Goal: Task Accomplishment & Management: Use online tool/utility

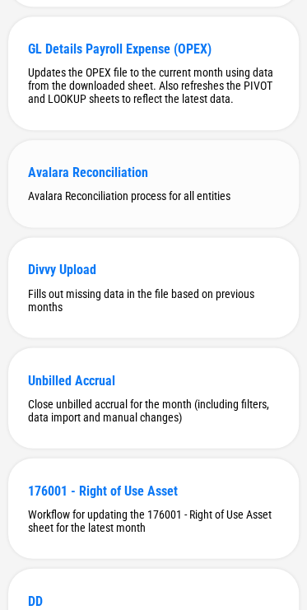
click at [86, 180] on div "Avalara Reconciliation" at bounding box center [153, 173] width 251 height 16
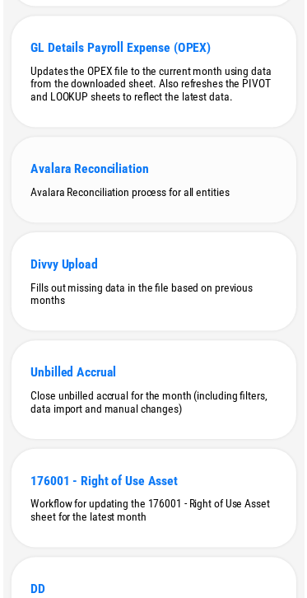
scroll to position [0, 0]
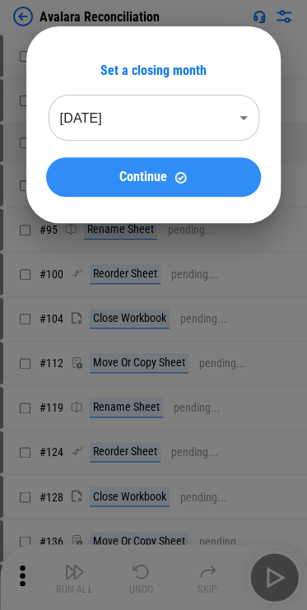
click at [142, 175] on span "Continue" at bounding box center [143, 176] width 48 height 13
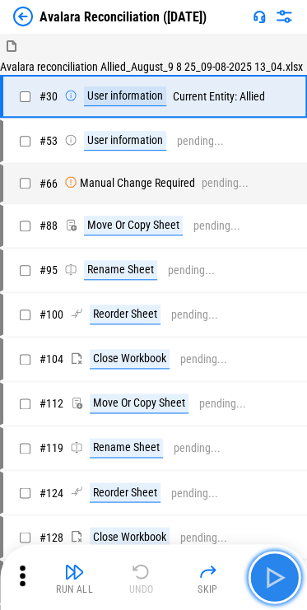
click at [268, 562] on button "button" at bounding box center [274, 577] width 53 height 53
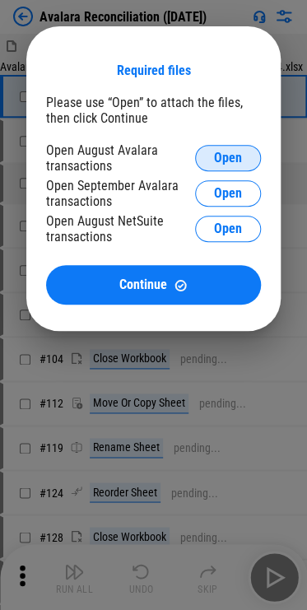
click at [233, 153] on span "Open" at bounding box center [228, 158] width 28 height 13
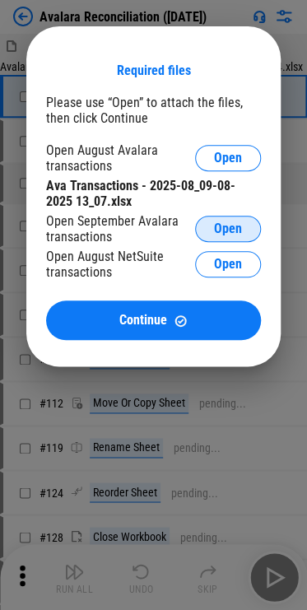
click at [234, 225] on span "Open" at bounding box center [228, 228] width 28 height 13
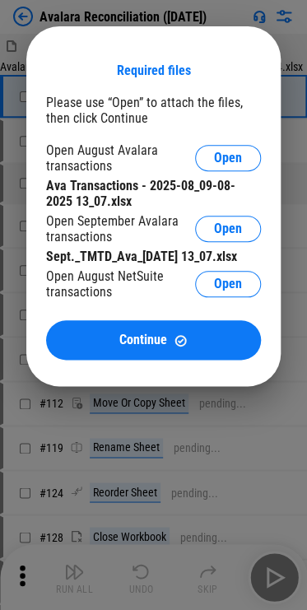
click at [240, 291] on span "Open" at bounding box center [228, 284] width 28 height 13
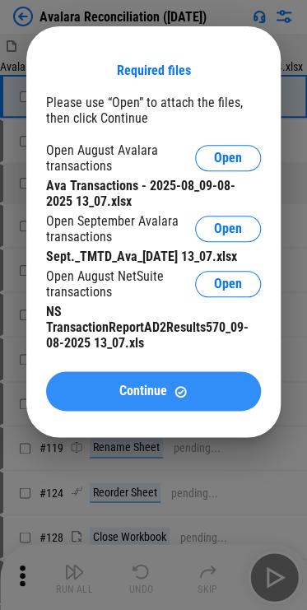
click at [171, 399] on button "Continue" at bounding box center [153, 391] width 215 height 40
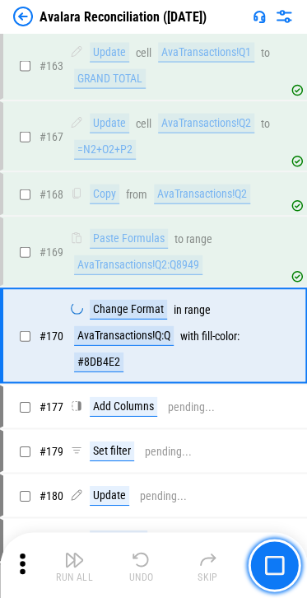
scroll to position [1397, 0]
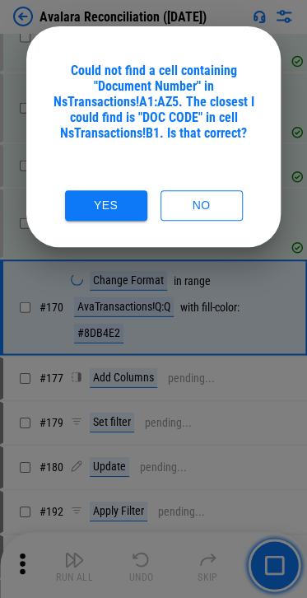
click at [125, 84] on div "Could not find a cell containing "Document Number" in NsTransactions!A1:AZ5. Th…" at bounding box center [153, 102] width 215 height 78
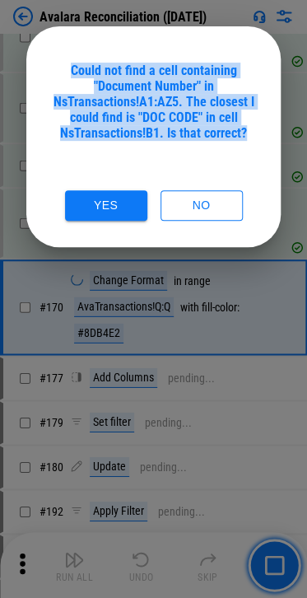
click at [125, 84] on div "Could not find a cell containing "Document Number" in NsTransactions!A1:AZ5. Th…" at bounding box center [153, 102] width 215 height 78
click at [168, 86] on div "Could not find a cell containing "Document Number" in NsTransactions!A1:AZ5. Th…" at bounding box center [153, 102] width 215 height 78
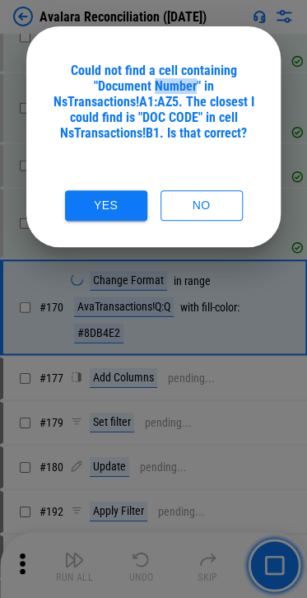
click at [168, 86] on div "Could not find a cell containing "Document Number" in NsTransactions!A1:AZ5. Th…" at bounding box center [153, 102] width 215 height 78
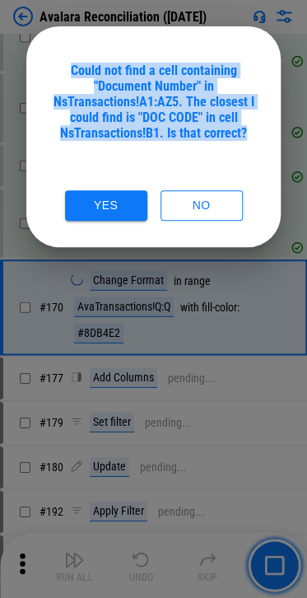
click at [168, 86] on div "Could not find a cell containing "Document Number" in NsTransactions!A1:AZ5. Th…" at bounding box center [153, 102] width 215 height 78
click at [147, 104] on div "Could not find a cell containing "Document Number" in NsTransactions!A1:AZ5. Th…" at bounding box center [153, 102] width 215 height 78
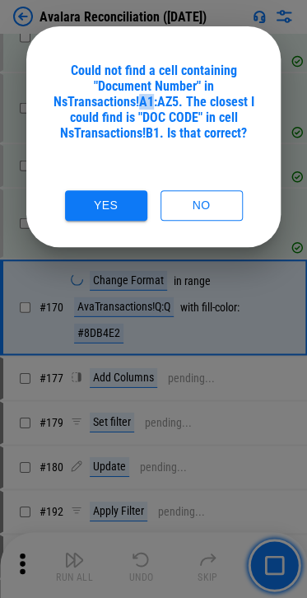
click at [147, 104] on div "Could not find a cell containing "Document Number" in NsTransactions!A1:AZ5. Th…" at bounding box center [153, 102] width 215 height 78
click at [121, 110] on div "Could not find a cell containing "Document Number" in NsTransactions!A1:AZ5. Th…" at bounding box center [153, 102] width 215 height 78
click at [120, 104] on div "Could not find a cell containing "Document Number" in NsTransactions!A1:AZ5. Th…" at bounding box center [153, 102] width 215 height 78
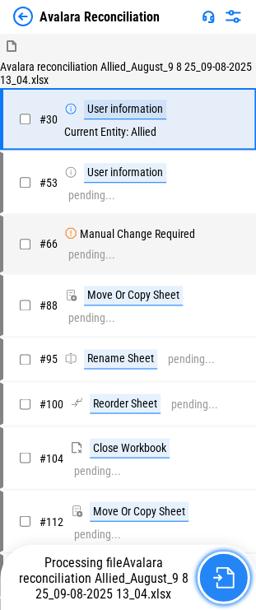
click at [232, 587] on img "button" at bounding box center [222, 577] width 21 height 21
click at [214, 572] on img "button" at bounding box center [222, 577] width 21 height 21
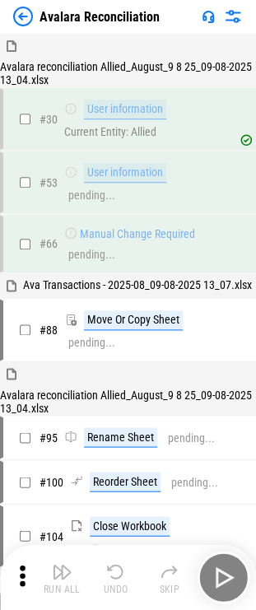
click at [230, 581] on div "Run All Undo Skip" at bounding box center [130, 577] width 240 height 53
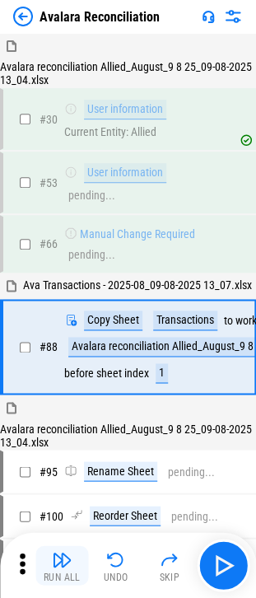
click at [61, 572] on div "Run All" at bounding box center [62, 577] width 37 height 10
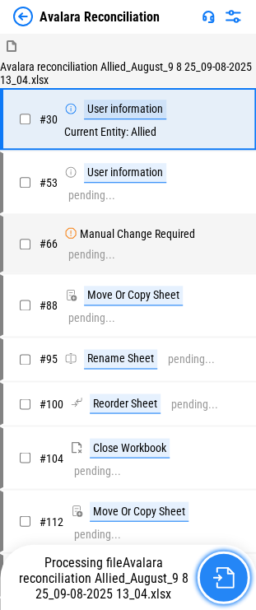
click at [219, 585] on img "button" at bounding box center [222, 577] width 21 height 21
click at [244, 588] on button "button" at bounding box center [223, 577] width 53 height 53
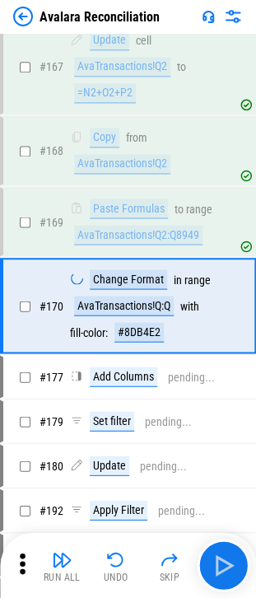
scroll to position [1824, 0]
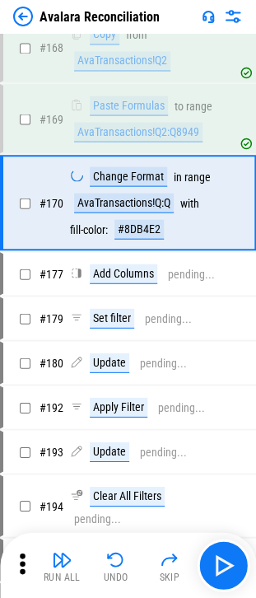
click at [110, 15] on div "Avalara Reconciliation" at bounding box center [100, 17] width 120 height 16
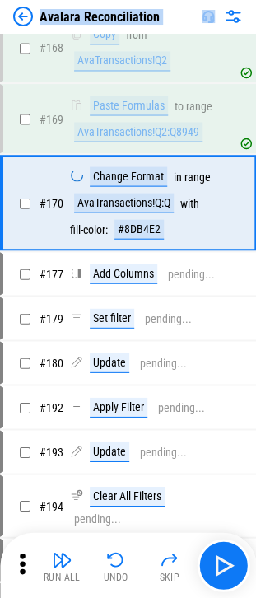
click at [110, 15] on div "Avalara Reconciliation" at bounding box center [100, 17] width 120 height 16
copy div "Avalara Reconciliation"
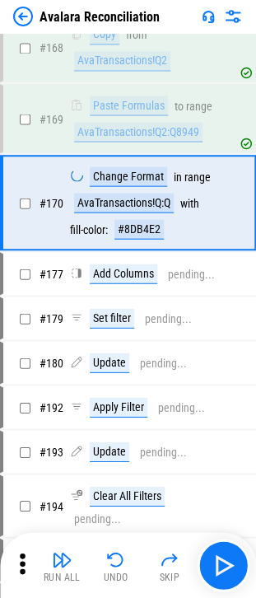
click at [33, 14] on div "Avalara Reconciliation" at bounding box center [86, 17] width 147 height 20
click at [26, 15] on img at bounding box center [23, 17] width 20 height 20
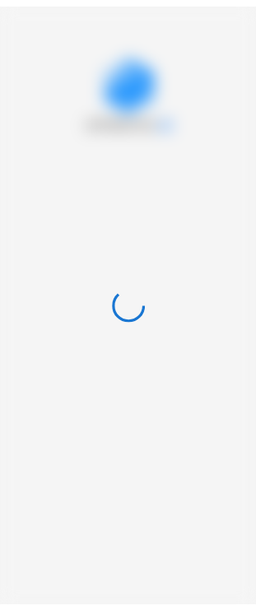
scroll to position [0, 0]
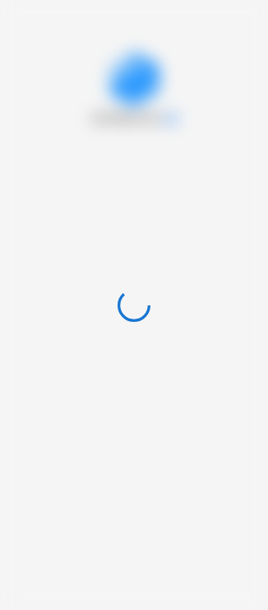
click at [96, 37] on div at bounding box center [134, 305] width 268 height 610
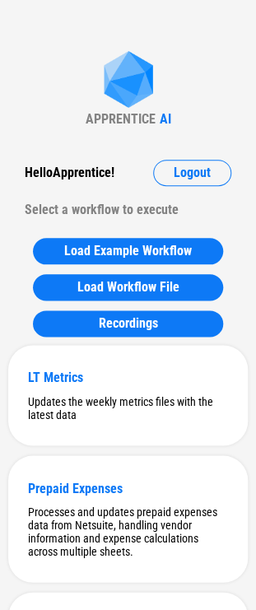
scroll to position [10938, 0]
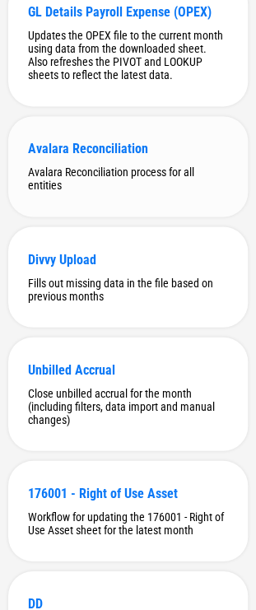
click at [114, 217] on div "Avalara Reconciliation Avalara Reconciliation process for all entities" at bounding box center [128, 166] width 240 height 100
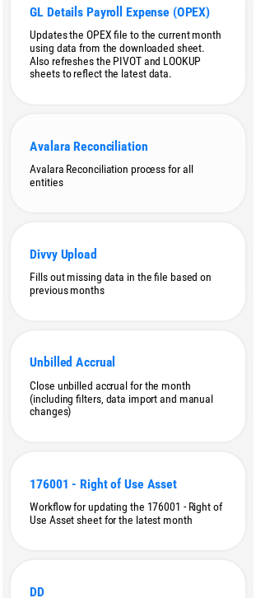
scroll to position [0, 0]
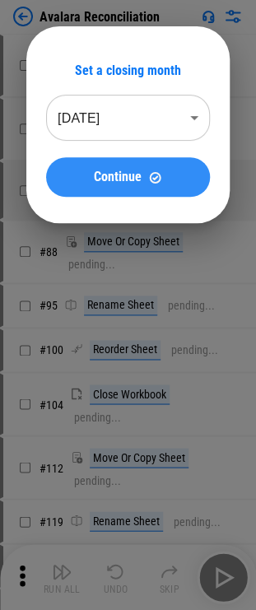
click at [175, 182] on div "Continue" at bounding box center [128, 177] width 124 height 14
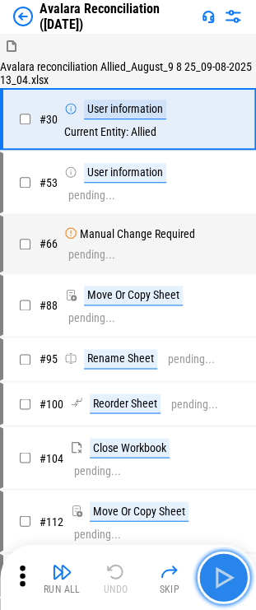
click at [212, 572] on img "button" at bounding box center [223, 577] width 26 height 26
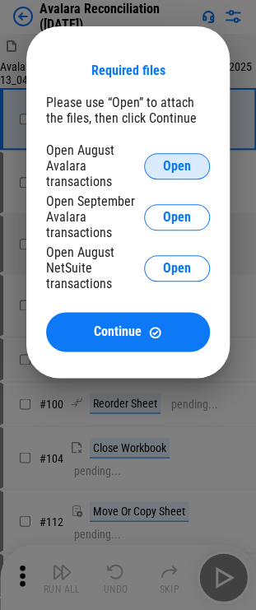
click at [183, 163] on span "Open" at bounding box center [177, 166] width 28 height 13
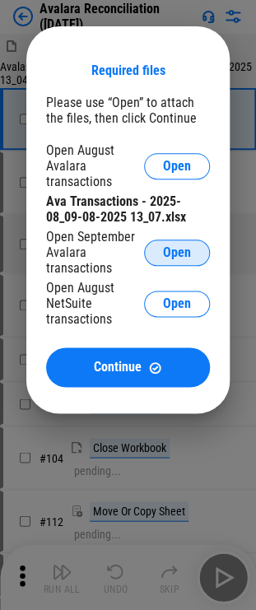
click at [156, 250] on button "Open" at bounding box center [177, 253] width 66 height 26
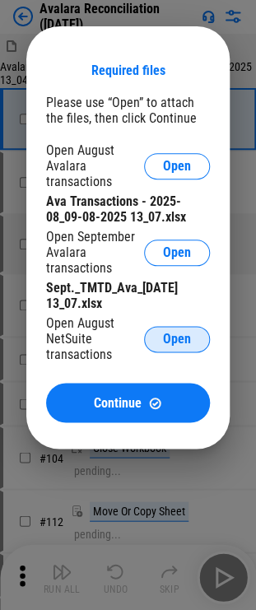
click at [175, 334] on span "Open" at bounding box center [177, 339] width 28 height 13
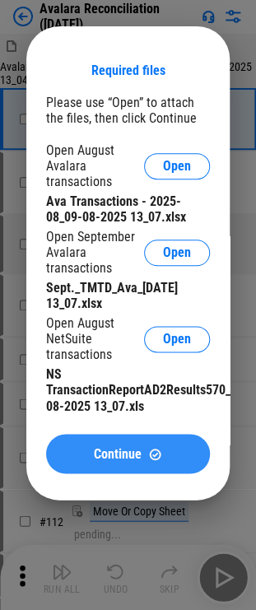
click at [189, 468] on button "Continue" at bounding box center [128, 454] width 164 height 40
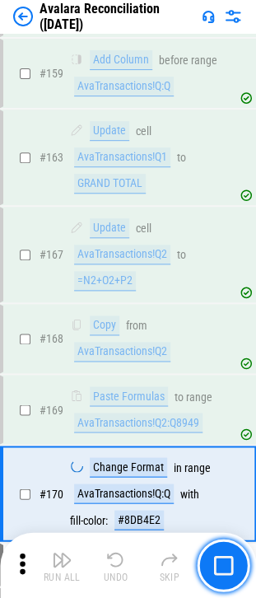
scroll to position [1720, 0]
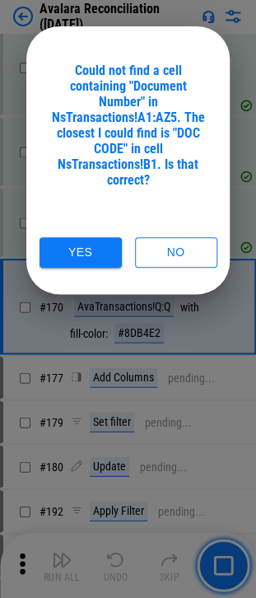
click at [141, 124] on div "Could not find a cell containing "Document Number" in NsTransactions!A1:AZ5. Th…" at bounding box center [128, 125] width 164 height 125
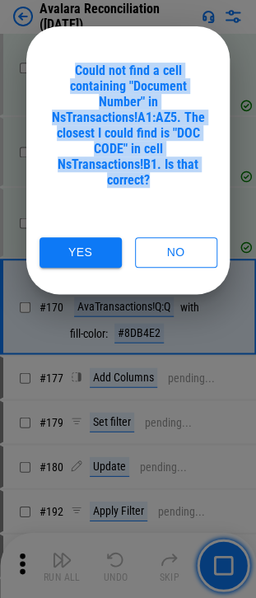
click at [141, 124] on div "Could not find a cell containing "Document Number" in NsTransactions!A1:AZ5. Th…" at bounding box center [128, 125] width 164 height 125
click at [152, 127] on div "Could not find a cell containing "Document Number" in NsTransactions!A1:AZ5. Th…" at bounding box center [128, 125] width 164 height 125
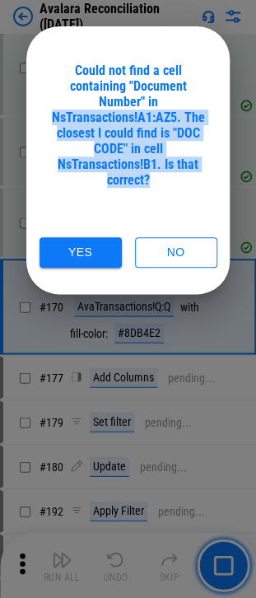
drag, startPoint x: 158, startPoint y: 110, endPoint x: 155, endPoint y: 193, distance: 83.2
click at [155, 193] on div "Could not find a cell containing "Document Number" in NsTransactions!A1:AZ5. Th…" at bounding box center [128, 165] width 164 height 205
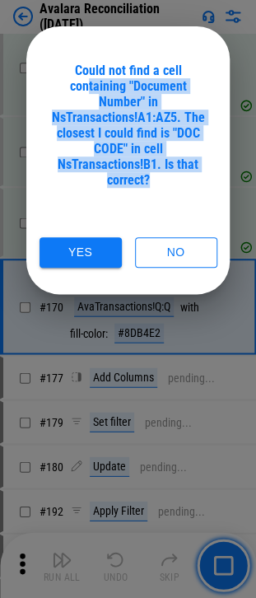
drag, startPoint x: 155, startPoint y: 194, endPoint x: 90, endPoint y: 82, distance: 129.5
click at [90, 82] on div "Could not find a cell containing "Document Number" in NsTransactions!A1:AZ5. Th…" at bounding box center [128, 165] width 164 height 205
click at [90, 82] on div "Could not find a cell containing "Document Number" in NsTransactions!A1:AZ5. Th…" at bounding box center [128, 125] width 164 height 125
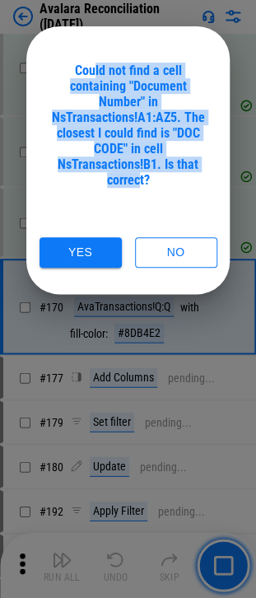
drag, startPoint x: 92, startPoint y: 61, endPoint x: 138, endPoint y: 182, distance: 129.5
click at [138, 182] on div "Could not find a cell containing "Document Number" in NsTransactions!A1:AZ5. Th…" at bounding box center [127, 160] width 203 height 268
click at [138, 182] on div "Could not find a cell containing "Document Number" in NsTransactions!A1:AZ5. Th…" at bounding box center [128, 125] width 164 height 125
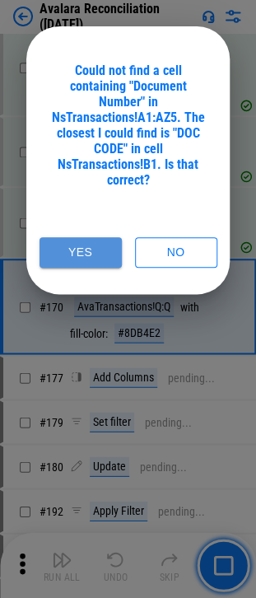
click at [69, 252] on button "Yes" at bounding box center [81, 252] width 82 height 30
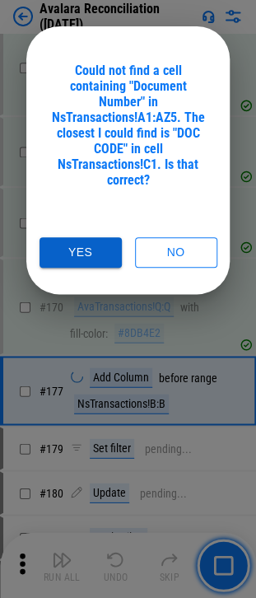
click at [76, 250] on button "Yes" at bounding box center [81, 252] width 82 height 30
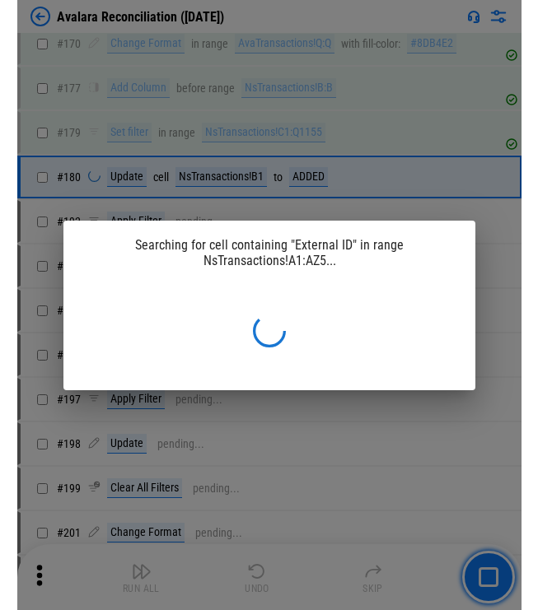
scroll to position [1151, 0]
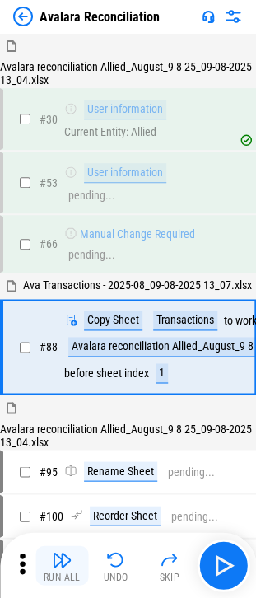
click at [75, 572] on div "Run All" at bounding box center [62, 577] width 37 height 10
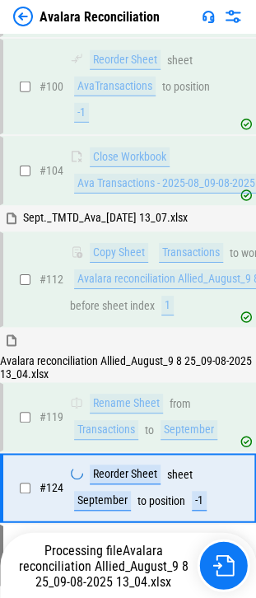
scroll to position [695, 0]
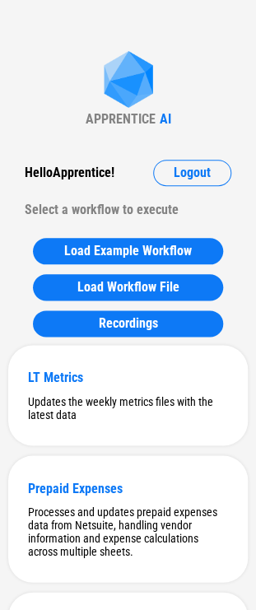
click at [83, 217] on div "Select a workflow to execute" at bounding box center [128, 210] width 207 height 26
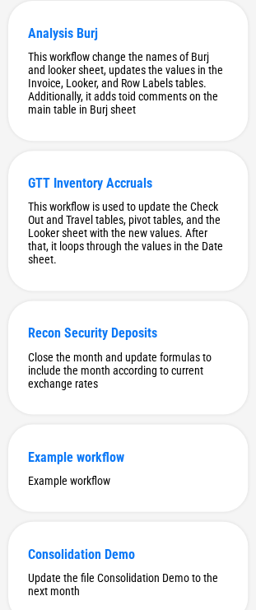
scroll to position [10938, 0]
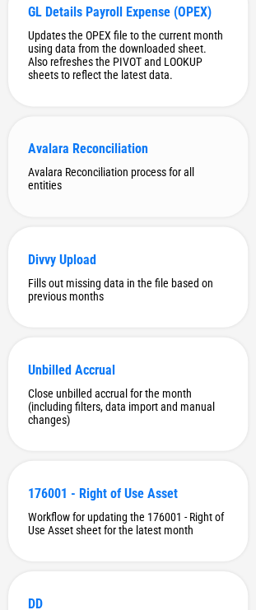
click at [88, 217] on div "Avalara Reconciliation Avalara Reconciliation process for all entities" at bounding box center [128, 166] width 240 height 100
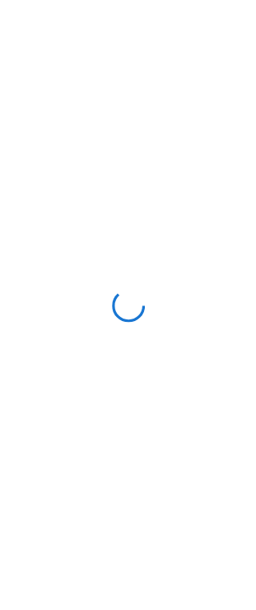
scroll to position [0, 0]
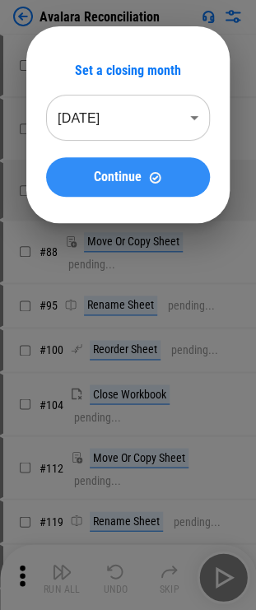
click at [133, 184] on button "Continue" at bounding box center [128, 177] width 164 height 40
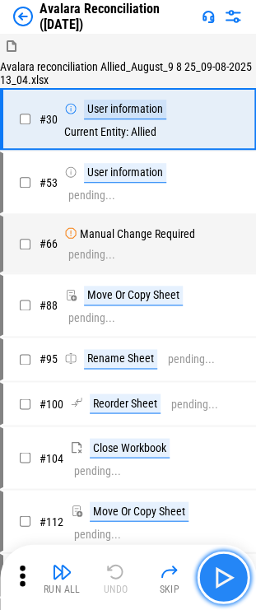
click at [225, 580] on img "button" at bounding box center [223, 577] width 26 height 26
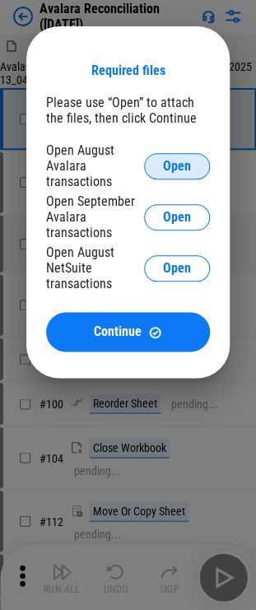
click at [187, 171] on span "Open" at bounding box center [177, 166] width 28 height 13
click at [84, 156] on div "Open August Avalara transactions" at bounding box center [95, 165] width 98 height 47
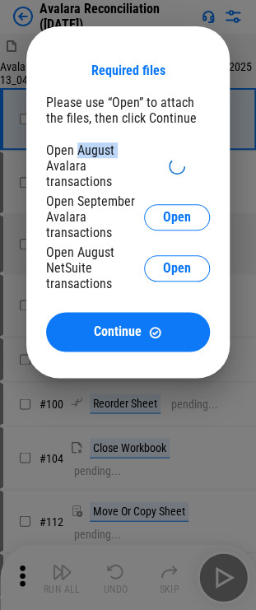
click at [84, 156] on div "Open August Avalara transactions" at bounding box center [95, 165] width 98 height 47
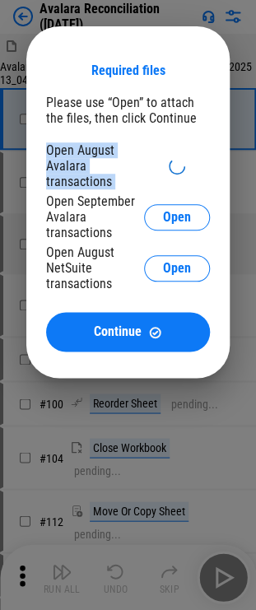
click at [84, 156] on div "Open August Avalara transactions" at bounding box center [95, 165] width 98 height 47
click at [72, 173] on div "Open August Avalara transactions" at bounding box center [95, 165] width 98 height 47
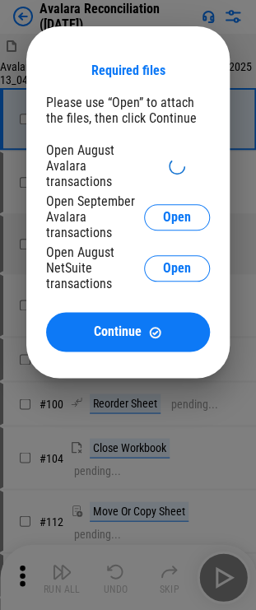
click at [72, 173] on div "Open August Avalara transactions" at bounding box center [95, 165] width 98 height 47
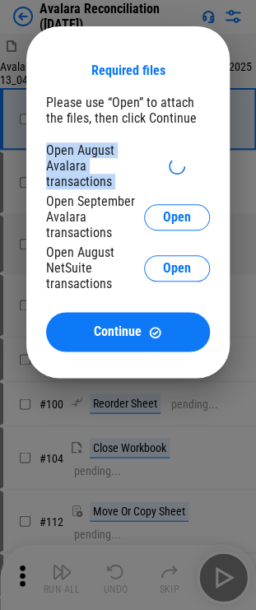
click at [72, 173] on div "Open August Avalara transactions" at bounding box center [95, 165] width 98 height 47
click at [74, 183] on div "Open August Avalara transactions" at bounding box center [95, 165] width 98 height 47
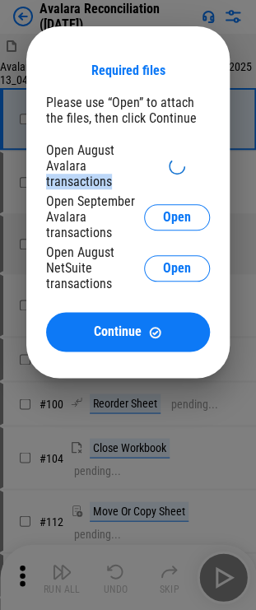
click at [74, 183] on div "Open August Avalara transactions" at bounding box center [95, 165] width 98 height 47
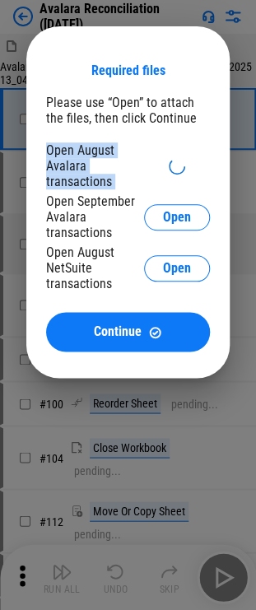
click at [74, 183] on div "Open August Avalara transactions" at bounding box center [95, 165] width 98 height 47
click at [71, 166] on div "Open August Avalara transactions" at bounding box center [95, 165] width 98 height 47
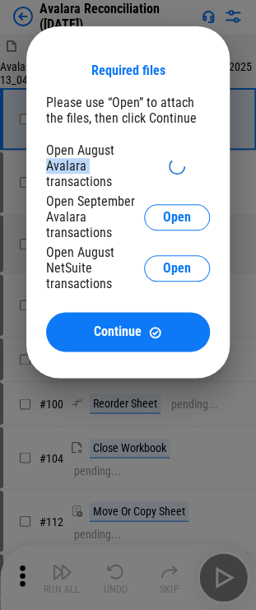
click at [71, 166] on div "Open August Avalara transactions" at bounding box center [95, 165] width 98 height 47
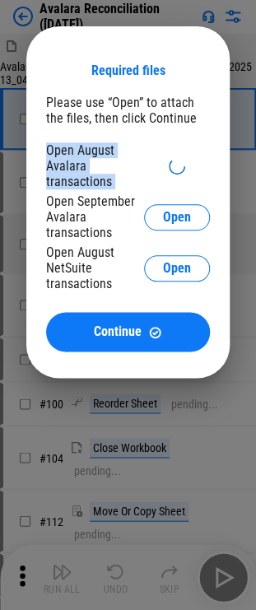
click at [71, 166] on div "Open August Avalara transactions" at bounding box center [95, 165] width 98 height 47
click at [74, 217] on div "Open September Avalara transactions" at bounding box center [95, 217] width 98 height 47
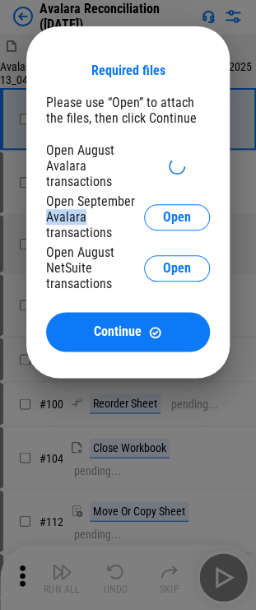
click at [74, 217] on div "Open September Avalara transactions" at bounding box center [95, 217] width 98 height 47
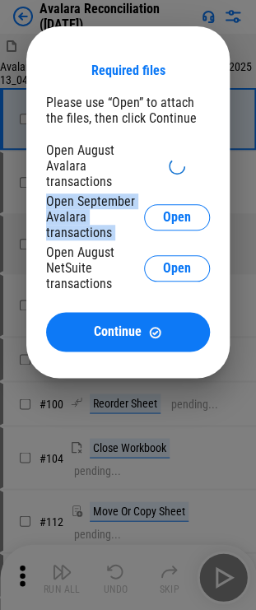
click at [74, 217] on div "Open September Avalara transactions" at bounding box center [95, 217] width 98 height 47
click at [75, 231] on div "Open September Avalara transactions" at bounding box center [95, 217] width 98 height 47
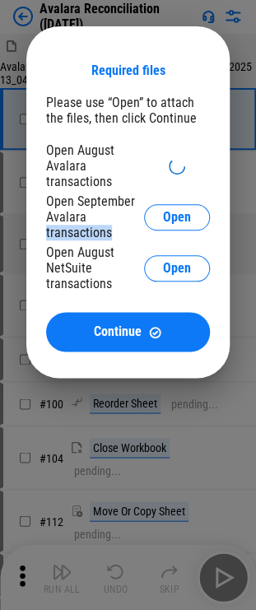
click at [75, 231] on div "Open September Avalara transactions" at bounding box center [95, 217] width 98 height 47
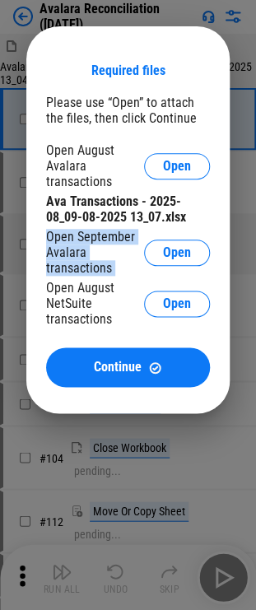
click at [82, 247] on div "Open September Avalara transactions" at bounding box center [95, 252] width 98 height 47
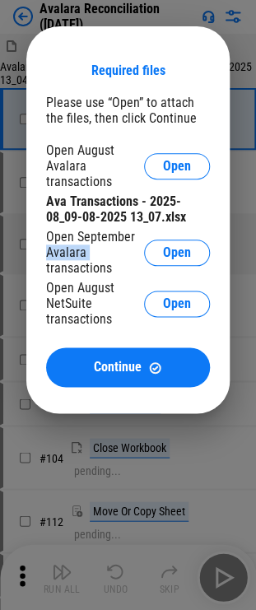
click at [81, 247] on div "Open September Avalara transactions" at bounding box center [95, 252] width 98 height 47
click at [160, 252] on button "Open" at bounding box center [177, 253] width 66 height 26
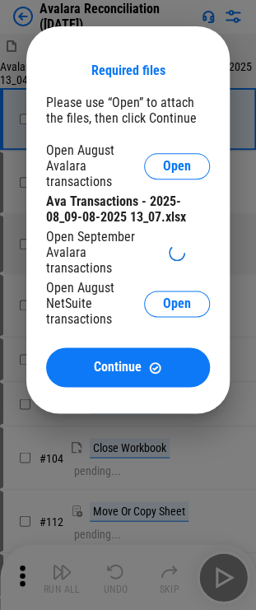
click at [68, 246] on div "Open September Avalara transactions" at bounding box center [95, 252] width 98 height 47
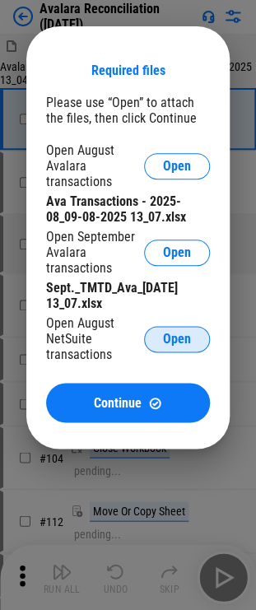
click at [189, 331] on button "Open" at bounding box center [177, 339] width 66 height 26
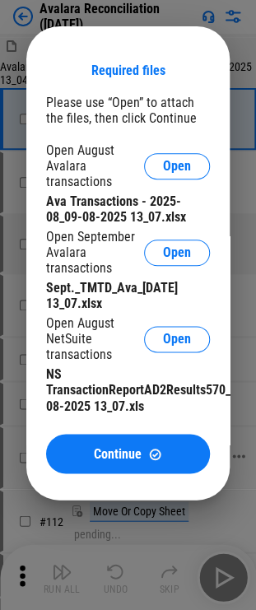
drag, startPoint x: 135, startPoint y: 455, endPoint x: 155, endPoint y: 453, distance: 19.9
click at [135, 455] on span "Continue" at bounding box center [118, 453] width 48 height 13
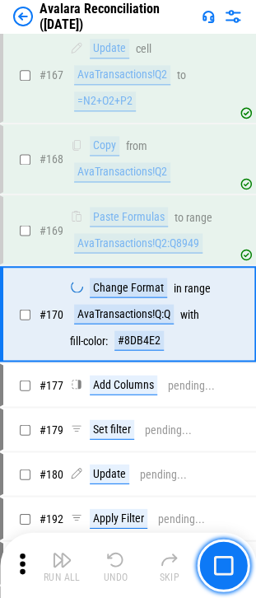
scroll to position [1720, 0]
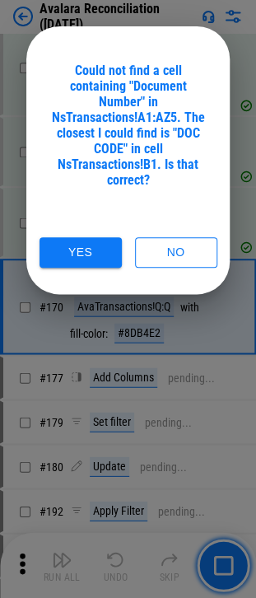
click at [119, 97] on div "Could not find a cell containing "Document Number" in NsTransactions!A1:AZ5. Th…" at bounding box center [128, 125] width 164 height 125
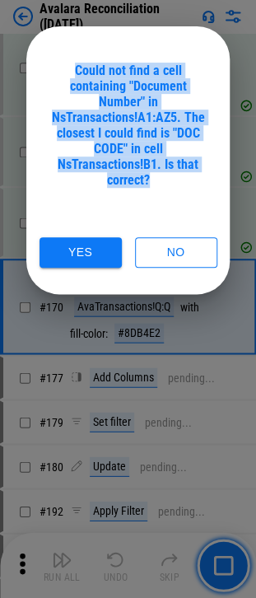
click at [119, 97] on div "Could not find a cell containing "Document Number" in NsTransactions!A1:AZ5. Th…" at bounding box center [128, 125] width 164 height 125
click at [128, 114] on div "Could not find a cell containing "Document Number" in NsTransactions!A1:AZ5. Th…" at bounding box center [128, 125] width 164 height 125
drag, startPoint x: 140, startPoint y: 181, endPoint x: 46, endPoint y: 68, distance: 147.4
click at [46, 68] on div "Could not find a cell containing "Document Number" in NsTransactions!A1:AZ5. Th…" at bounding box center [128, 125] width 164 height 125
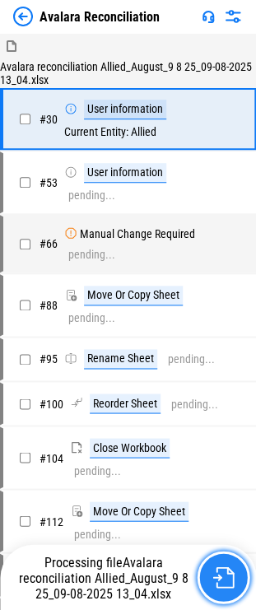
click at [240, 573] on button "button" at bounding box center [223, 577] width 53 height 53
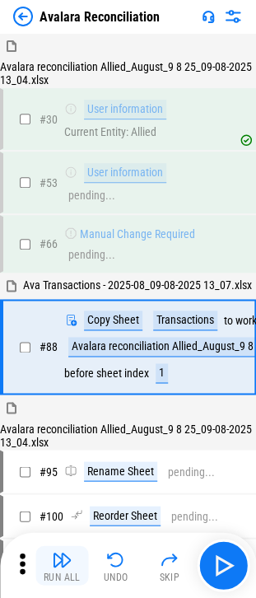
click at [68, 563] on img "button" at bounding box center [62, 559] width 20 height 20
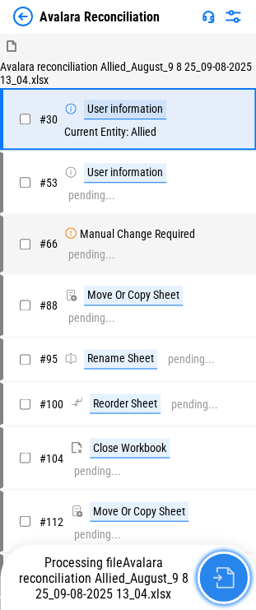
click at [211, 569] on button "button" at bounding box center [223, 577] width 53 height 53
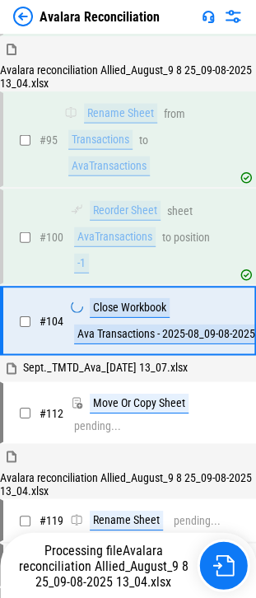
scroll to position [379, 0]
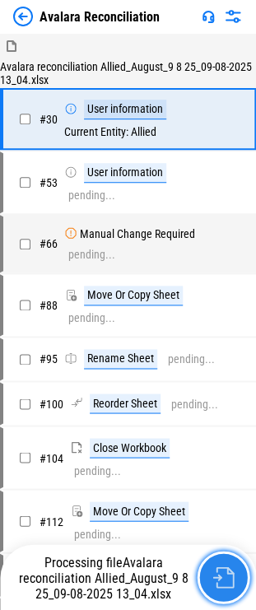
click at [223, 564] on button "button" at bounding box center [223, 577] width 53 height 53
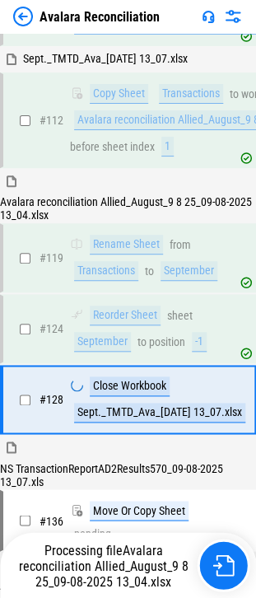
scroll to position [765, 0]
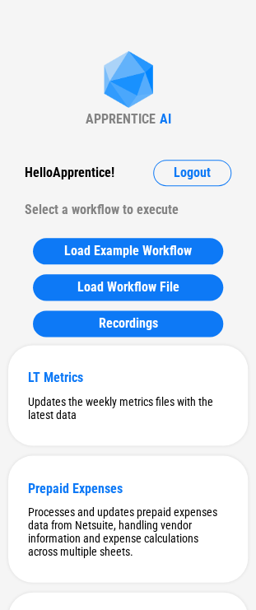
click at [93, 171] on div "Hello Apprentice !" at bounding box center [70, 173] width 90 height 26
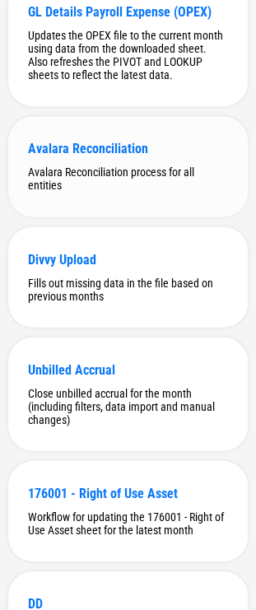
click at [105, 192] on div "Avalara Reconciliation process for all entities" at bounding box center [128, 179] width 200 height 26
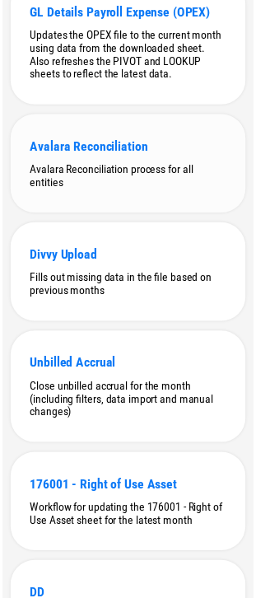
scroll to position [0, 0]
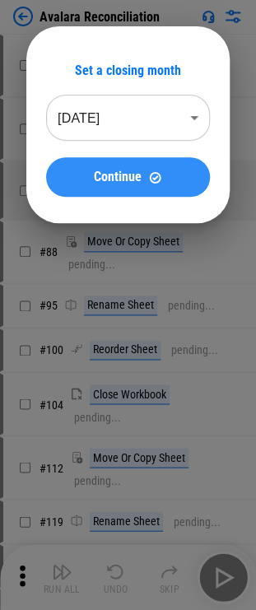
click at [170, 171] on div "Continue" at bounding box center [128, 177] width 124 height 14
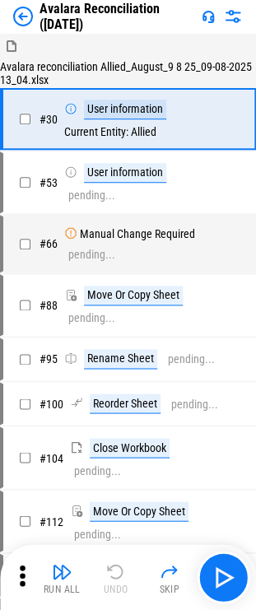
click at [249, 593] on div "Run All Undo Skip" at bounding box center [128, 577] width 256 height 66
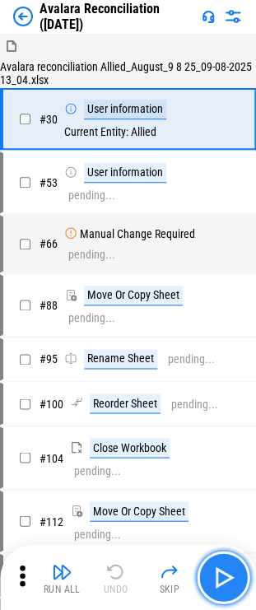
click at [240, 589] on button "button" at bounding box center [223, 577] width 53 height 53
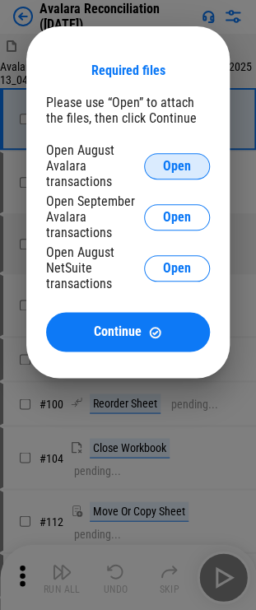
click at [202, 156] on button "Open" at bounding box center [177, 166] width 66 height 26
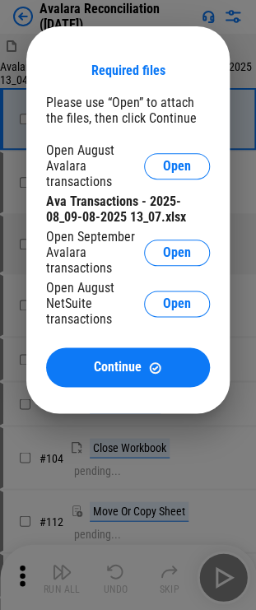
click at [139, 263] on div "Open September Avalara transactions" at bounding box center [95, 252] width 98 height 47
click at [156, 265] on button "Open" at bounding box center [177, 253] width 66 height 26
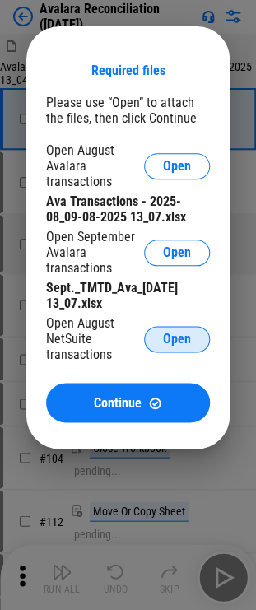
click at [156, 334] on button "Open" at bounding box center [177, 339] width 66 height 26
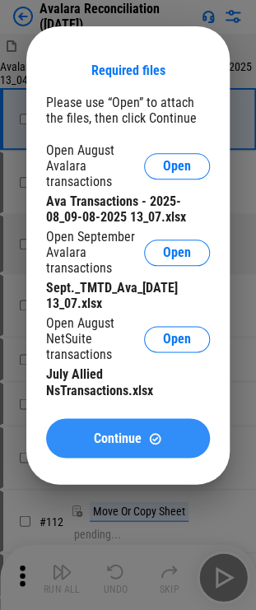
click at [113, 432] on button "Continue" at bounding box center [128, 438] width 164 height 40
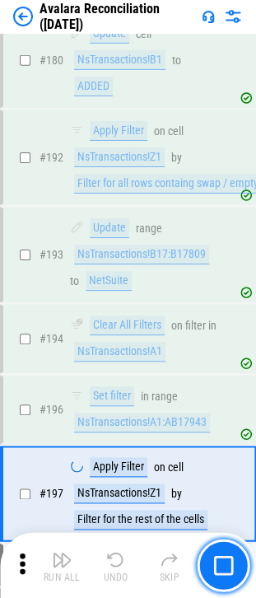
scroll to position [2304, 0]
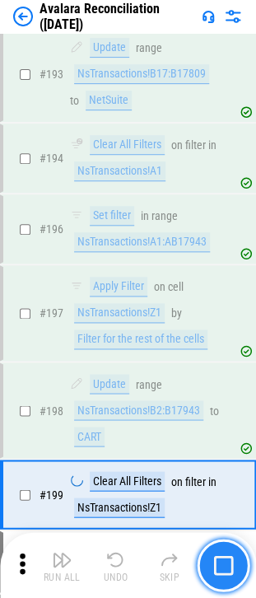
click at [207, 561] on button "button" at bounding box center [223, 565] width 53 height 53
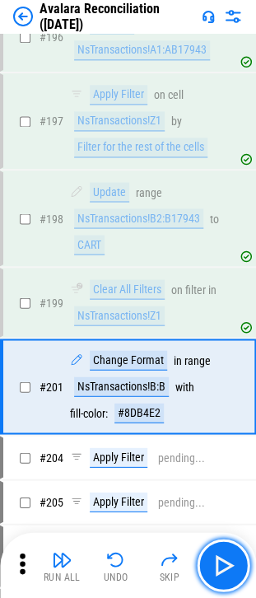
scroll to position [2568, 0]
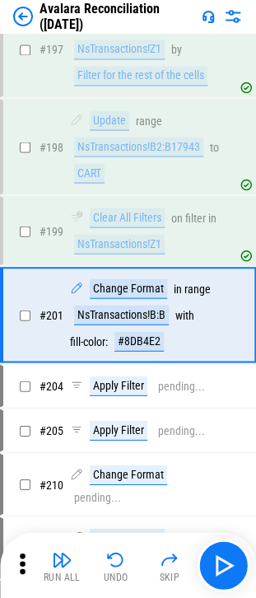
drag, startPoint x: 67, startPoint y: 562, endPoint x: 133, endPoint y: 556, distance: 67.0
click at [67, 562] on img "button" at bounding box center [62, 559] width 20 height 20
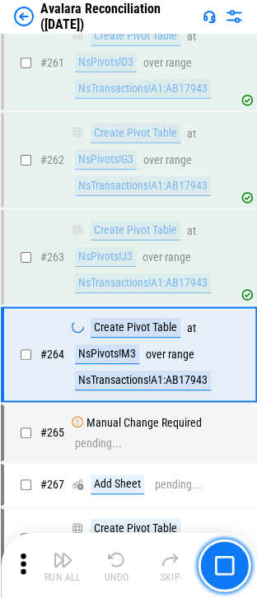
scroll to position [4401, 0]
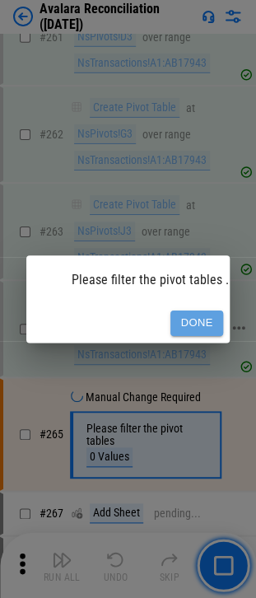
drag, startPoint x: 189, startPoint y: 312, endPoint x: 95, endPoint y: 316, distance: 94.8
click at [186, 313] on button "Done" at bounding box center [196, 323] width 53 height 26
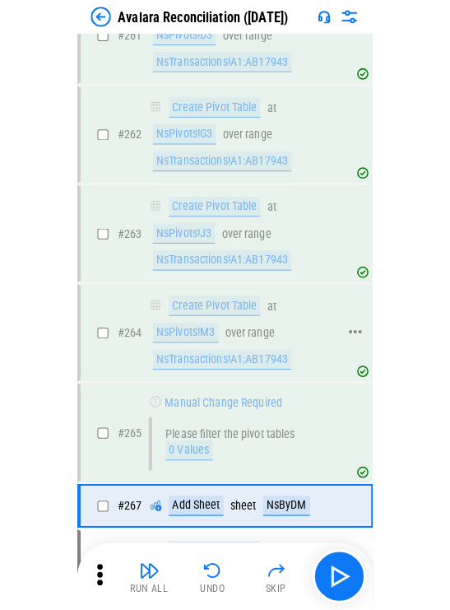
scroll to position [2896, 0]
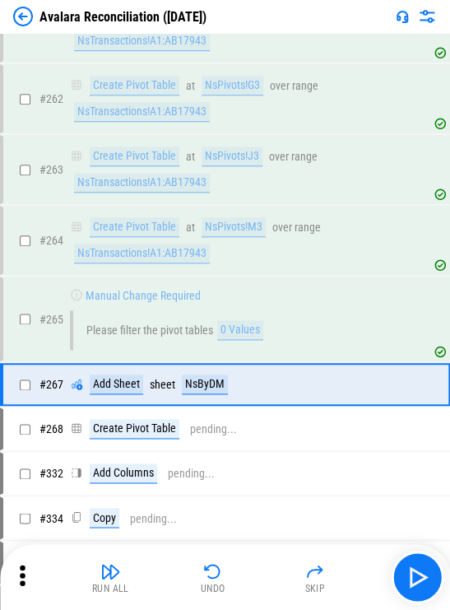
click at [109, 557] on div "Run All Undo Skip" at bounding box center [227, 577] width 434 height 53
click at [109, 558] on button "Run All" at bounding box center [110, 578] width 53 height 40
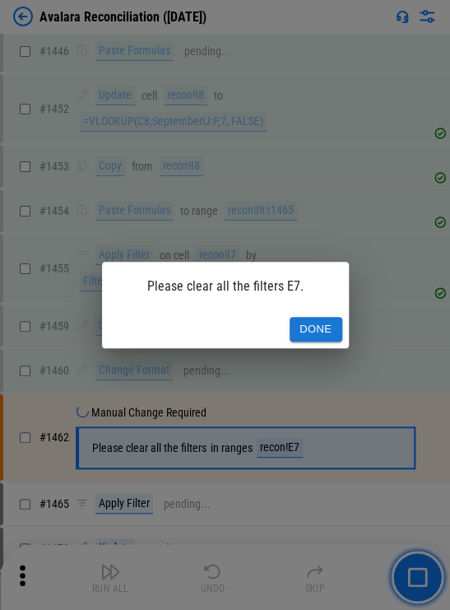
scroll to position [16105, 0]
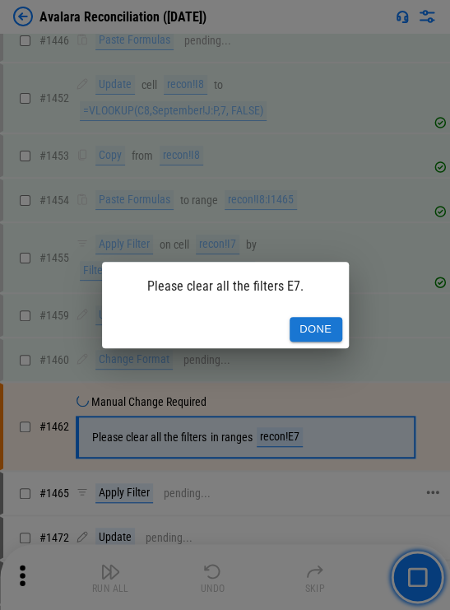
drag, startPoint x: 306, startPoint y: 327, endPoint x: 303, endPoint y: 377, distance: 50.3
click at [268, 327] on button "Done" at bounding box center [316, 330] width 53 height 26
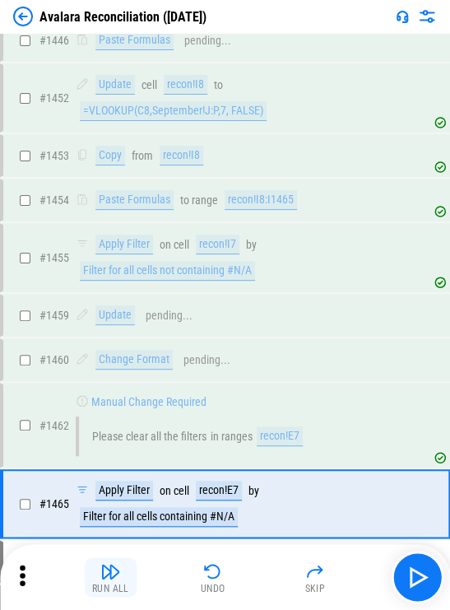
click at [124, 568] on button "Run All" at bounding box center [110, 578] width 53 height 40
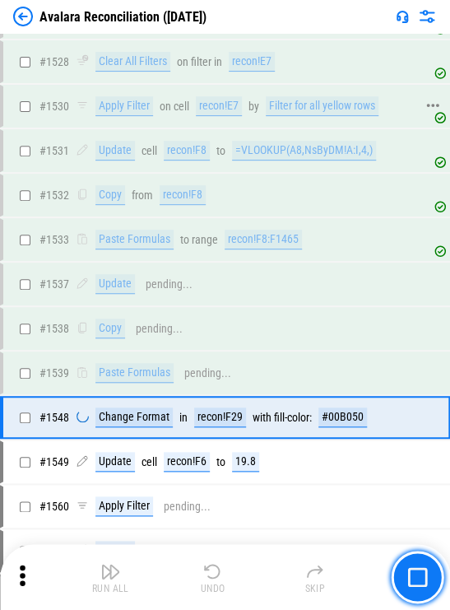
scroll to position [17584, 0]
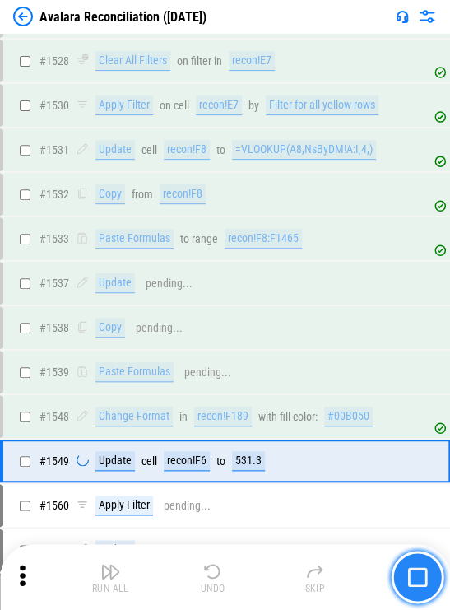
click at [268, 581] on img "button" at bounding box center [418, 577] width 20 height 20
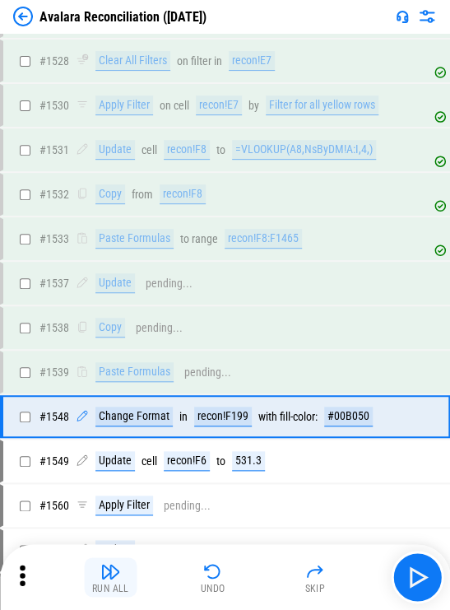
click at [117, 586] on div "Run All" at bounding box center [110, 589] width 37 height 10
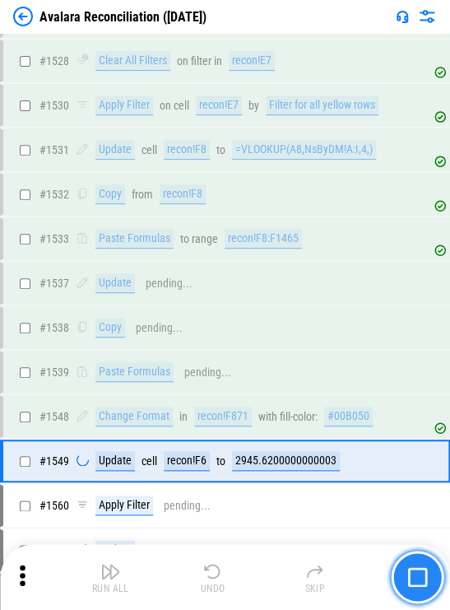
click at [268, 580] on button "button" at bounding box center [417, 577] width 53 height 53
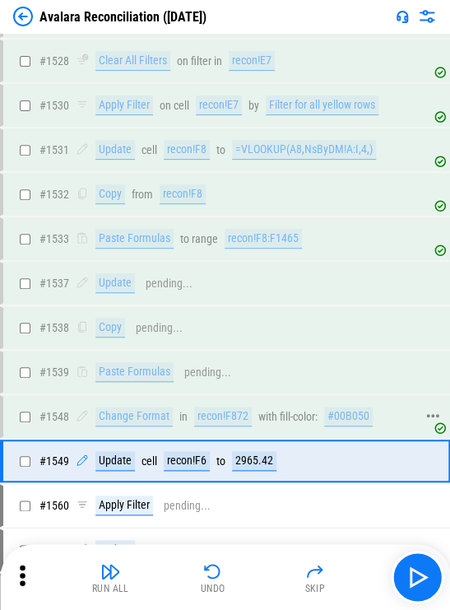
click at [268, 407] on div "#00B050" at bounding box center [348, 417] width 49 height 20
click at [265, 451] on div "2965.42" at bounding box center [254, 461] width 44 height 20
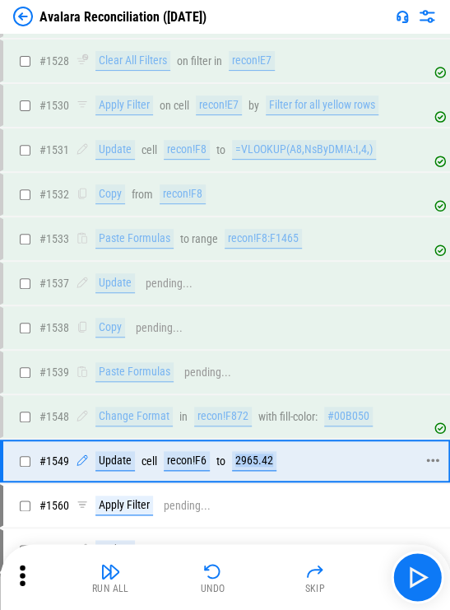
click at [265, 451] on div "2965.42" at bounding box center [254, 461] width 44 height 20
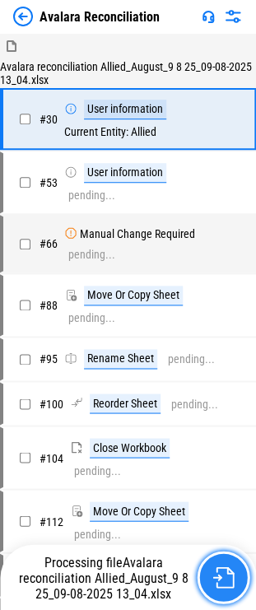
click at [222, 595] on button "button" at bounding box center [223, 577] width 53 height 53
click at [217, 558] on button "button" at bounding box center [223, 577] width 53 height 53
click at [206, 584] on button "button" at bounding box center [223, 577] width 53 height 53
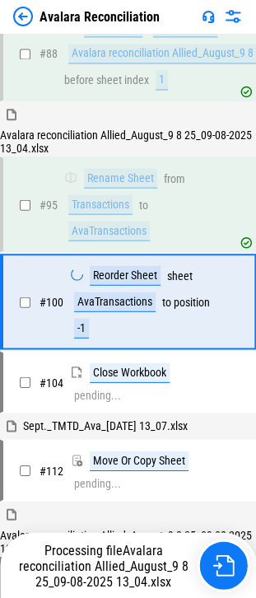
scroll to position [295, 0]
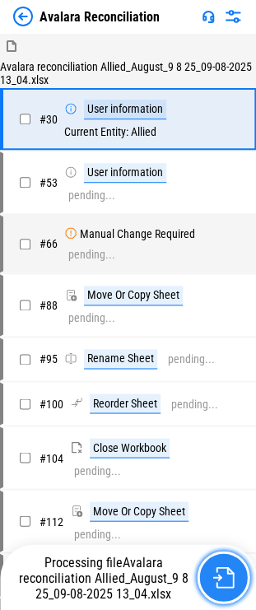
click at [203, 563] on button "button" at bounding box center [223, 577] width 53 height 53
click at [206, 565] on button "button" at bounding box center [223, 577] width 53 height 53
